Goal: Navigation & Orientation: Find specific page/section

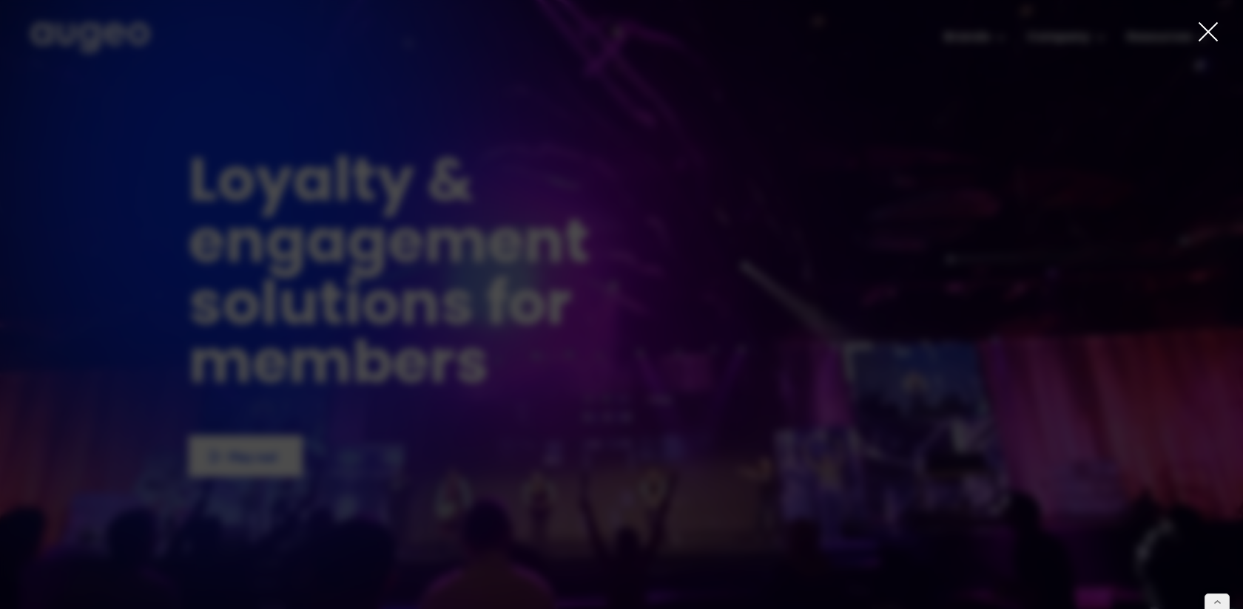
click at [1201, 41] on icon at bounding box center [1208, 32] width 22 height 22
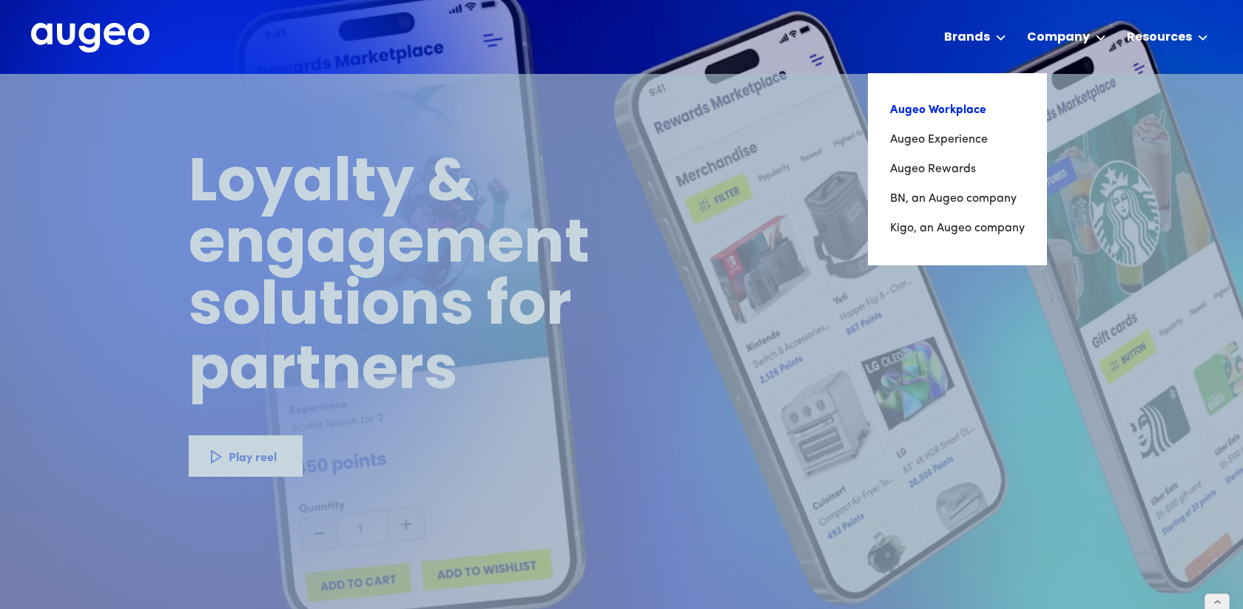
click at [948, 107] on link "Augeo Workplace" at bounding box center [957, 110] width 135 height 30
